Goal: Information Seeking & Learning: Learn about a topic

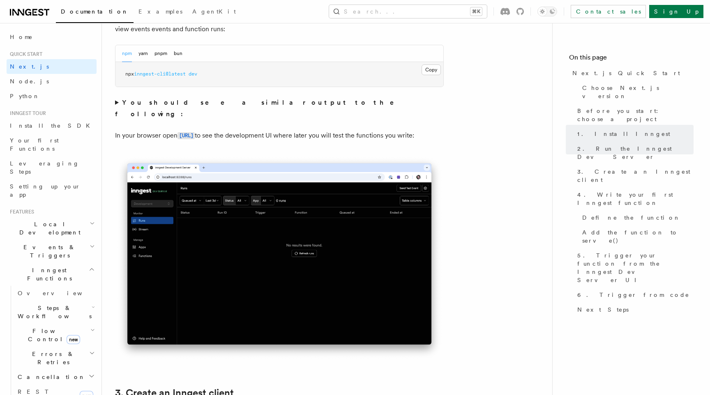
scroll to position [615, 0]
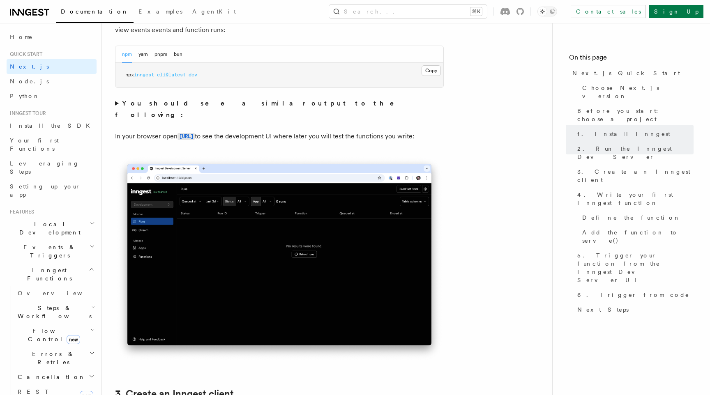
click at [40, 11] on icon at bounding box center [29, 12] width 39 height 10
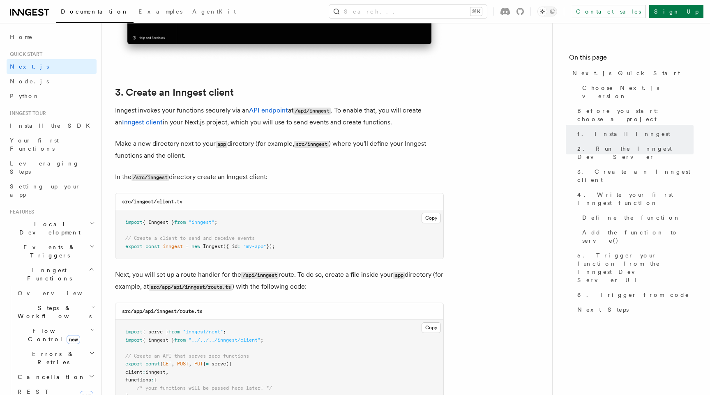
scroll to position [931, 0]
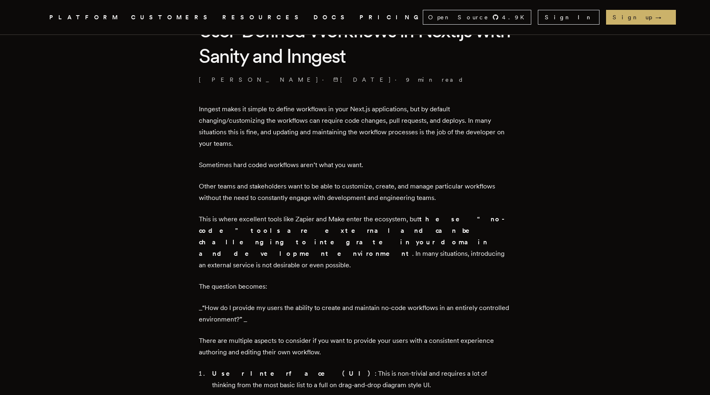
scroll to position [302, 0]
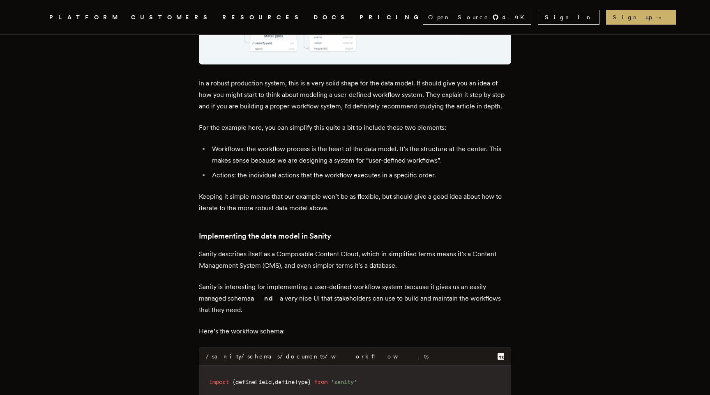
scroll to position [1334, 0]
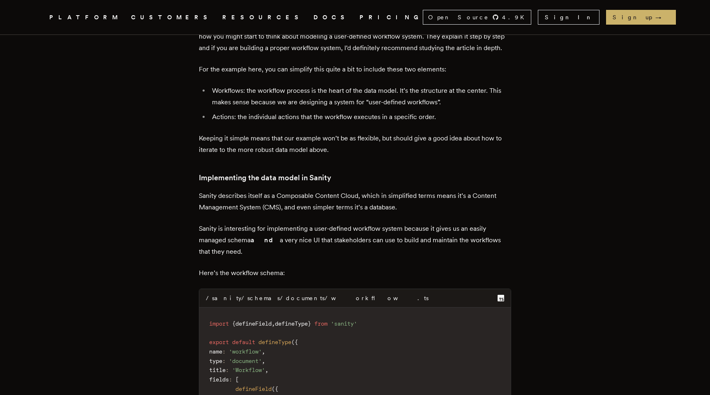
click at [403, 223] on p "Sanity is interesting for implementing a user-defined workflow system because i…" at bounding box center [355, 240] width 312 height 34
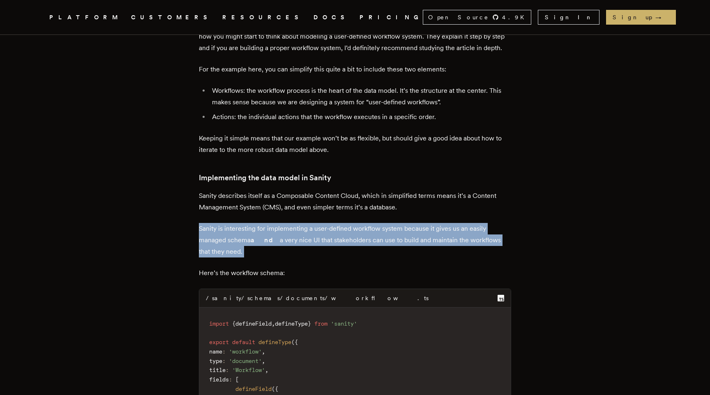
click at [403, 223] on p "Sanity is interesting for implementing a user-defined workflow system because i…" at bounding box center [355, 240] width 312 height 34
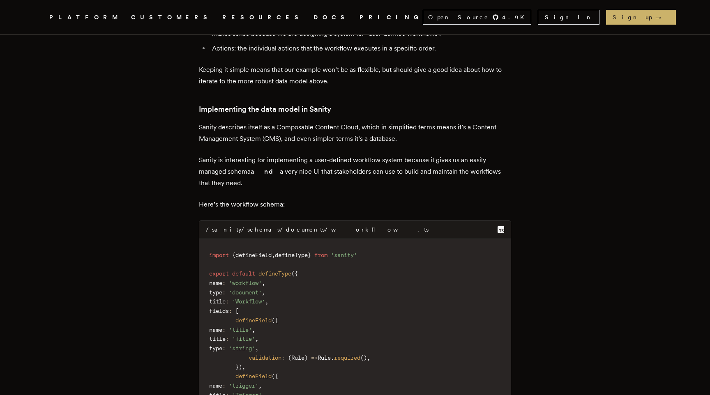
scroll to position [1523, 0]
